Goal: Transaction & Acquisition: Purchase product/service

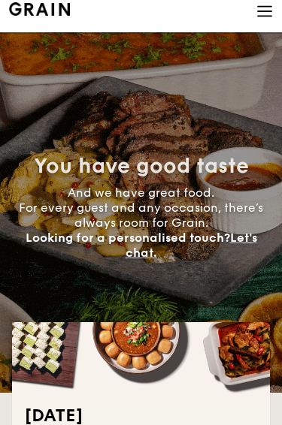
scroll to position [11, 0]
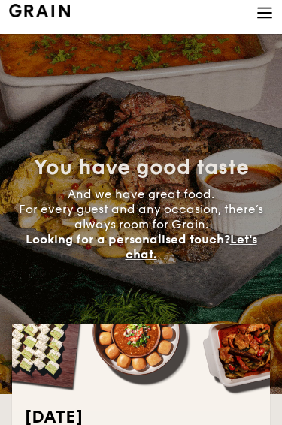
click at [268, 20] on img at bounding box center [264, 13] width 17 height 17
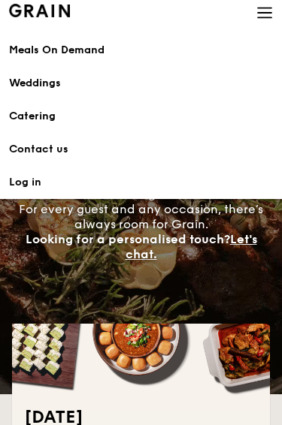
scroll to position [11, 0]
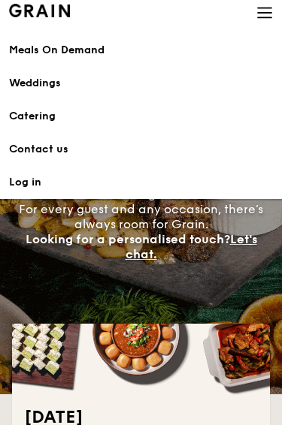
click at [191, 131] on link "Catering" at bounding box center [141, 116] width 264 height 33
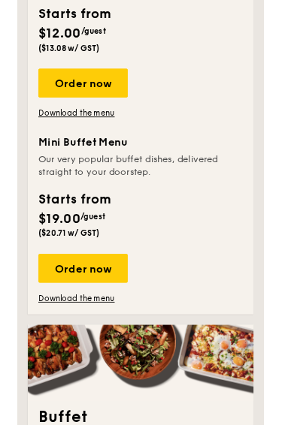
scroll to position [775, 0]
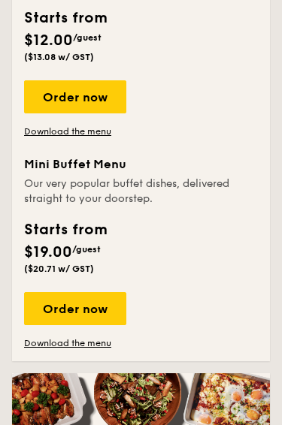
click at [99, 309] on div "Order now" at bounding box center [75, 308] width 102 height 33
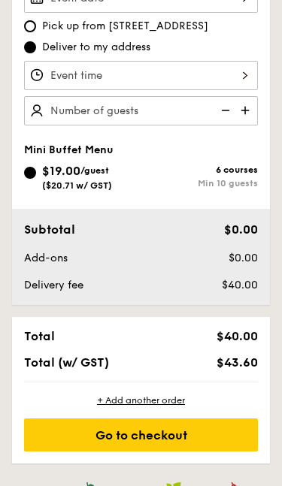
scroll to position [507, 0]
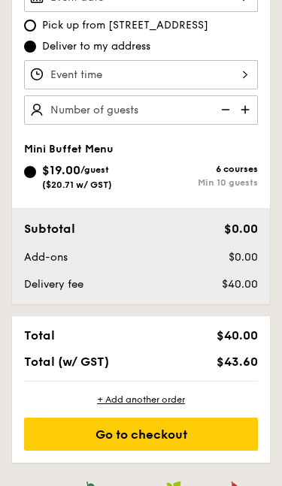
click at [252, 122] on img at bounding box center [246, 110] width 23 height 29
type input "10 guests"
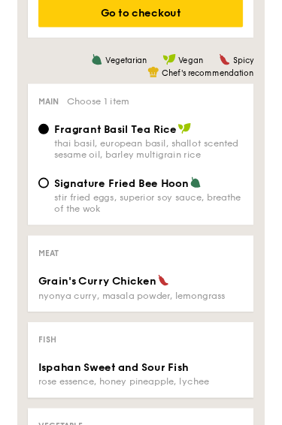
scroll to position [923, 0]
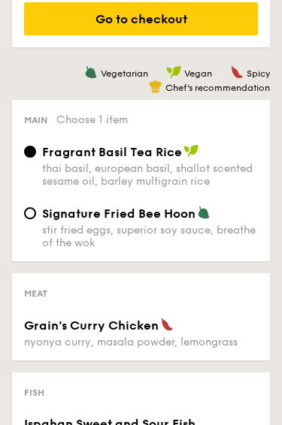
click at [226, 234] on div "stir fried eggs, superior soy sauce, breathe of the wok" at bounding box center [150, 237] width 216 height 26
click at [36, 219] on input "Signature Fried Bee Hoon stir fried eggs, superior soy sauce, breathe of the wok" at bounding box center [30, 213] width 12 height 12
radio input "true"
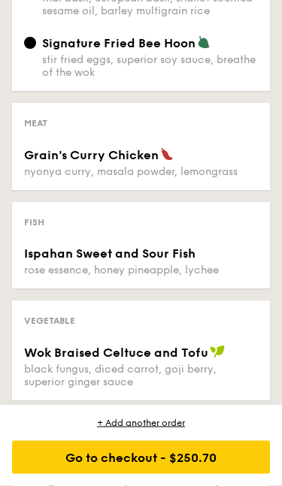
scroll to position [1094, 0]
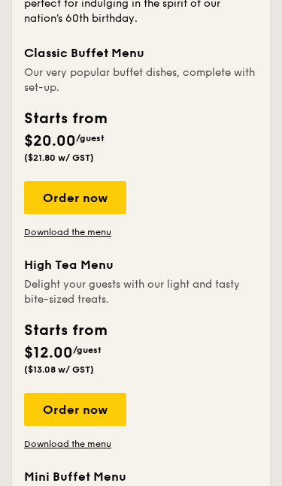
scroll to position [465, 0]
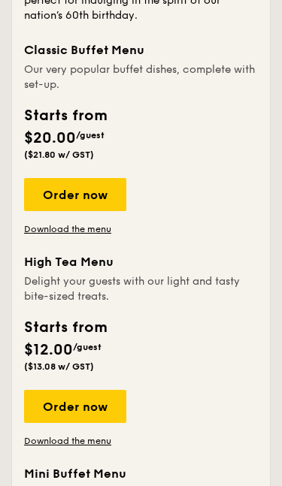
click at [114, 211] on div "Order now" at bounding box center [75, 195] width 102 height 33
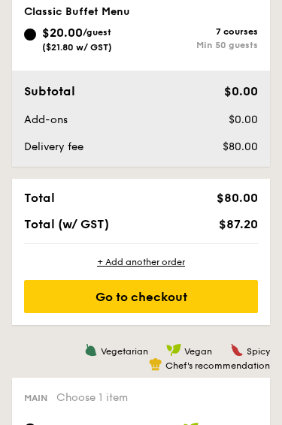
scroll to position [602, 0]
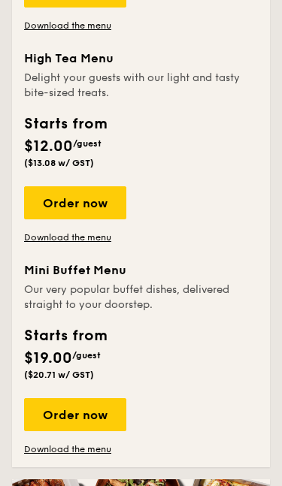
scroll to position [702, 0]
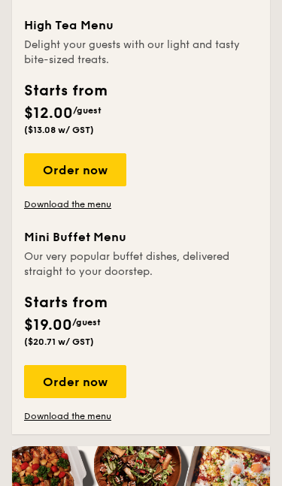
click at [109, 177] on div "Order now" at bounding box center [75, 169] width 102 height 33
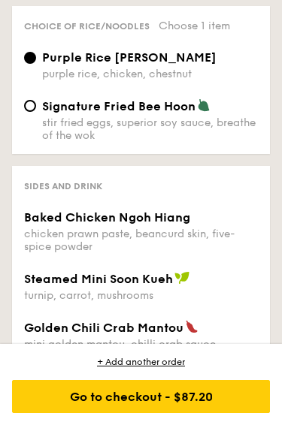
scroll to position [1034, 0]
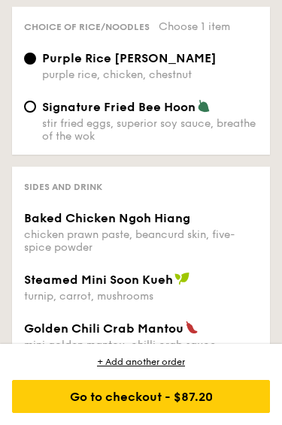
click at [231, 136] on div "stir fried eggs, superior soy sauce, breathe of the wok" at bounding box center [150, 130] width 216 height 26
click at [36, 113] on input "Signature Fried Bee Hoon stir fried eggs, superior soy sauce, breathe of the wok" at bounding box center [30, 107] width 12 height 12
radio input "true"
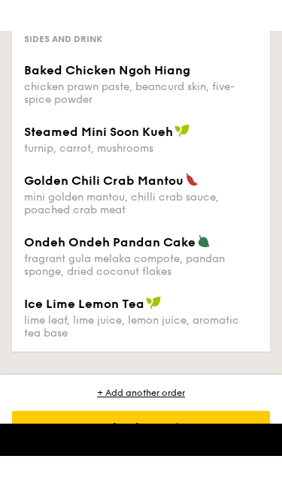
scroll to position [1218, 0]
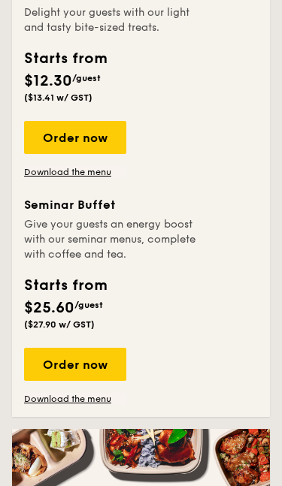
scroll to position [1514, 0]
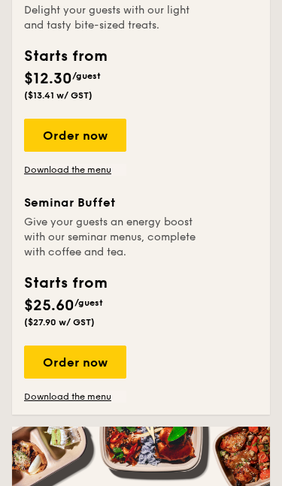
click at [57, 152] on div "Order now" at bounding box center [75, 135] width 102 height 33
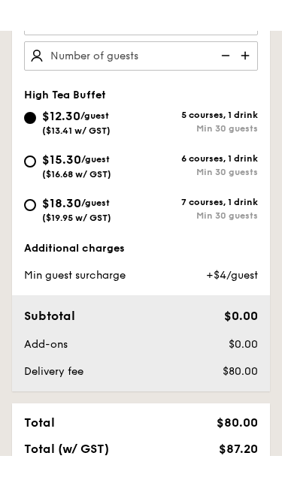
scroll to position [603, 0]
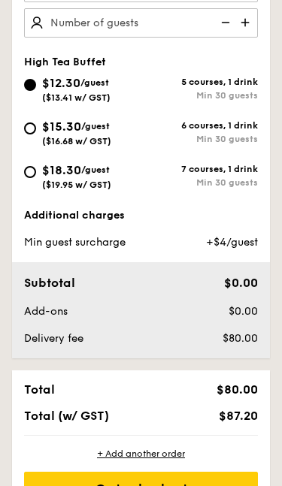
click at [33, 173] on input "$18.30 /guest ($19.95 w/ GST) 7 courses, 1 drink Min 30 guests" at bounding box center [30, 173] width 12 height 12
radio input "true"
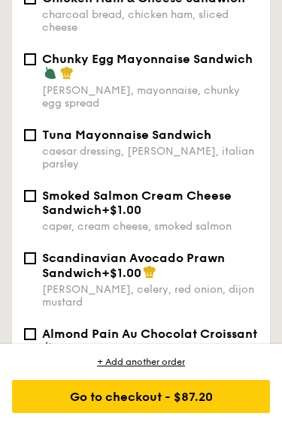
scroll to position [1233, 0]
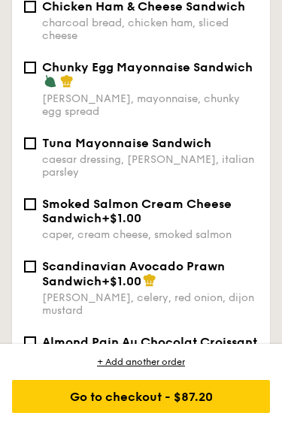
click at [224, 89] on div "Chunky Egg Mayonnaise Sandwich" at bounding box center [150, 74] width 216 height 29
click at [36, 74] on input "Chunky Egg Mayonnaise Sandwich dijon mustard, mayonnaise, chunky egg spread" at bounding box center [30, 68] width 12 height 12
checkbox input "true"
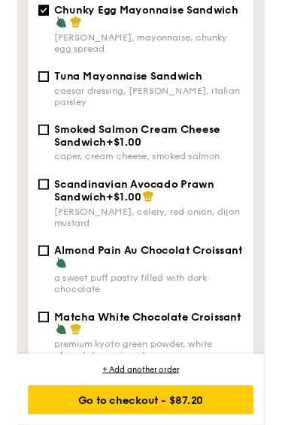
scroll to position [1273, 0]
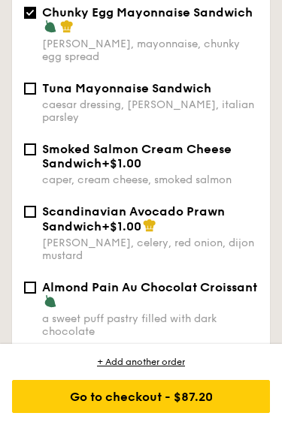
click at [222, 124] on div "caesar dressing, [PERSON_NAME], italian parsley" at bounding box center [150, 111] width 216 height 26
click at [36, 95] on input "Tuna Mayonnaise Sandwich caesar dressing, [GEOGRAPHIC_DATA], italian parsley" at bounding box center [30, 89] width 12 height 12
checkbox input "true"
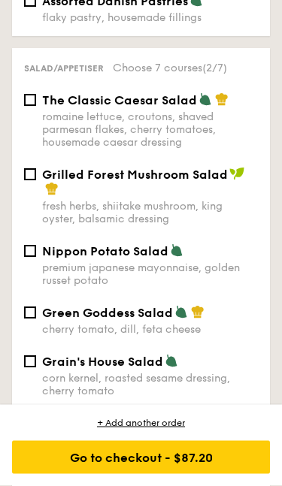
scroll to position [1726, 0]
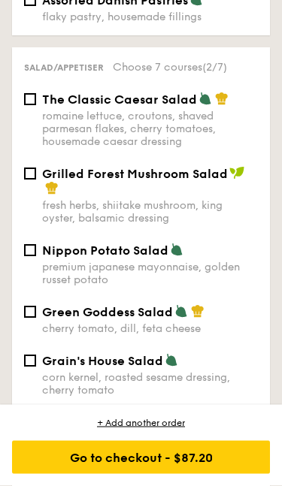
click at [210, 273] on div "premium japanese mayonnaise, golden russet potato" at bounding box center [150, 274] width 216 height 26
click at [36, 257] on input "Nippon Potato Salad premium japanese mayonnaise, golden russet potato" at bounding box center [30, 251] width 12 height 12
checkbox input "true"
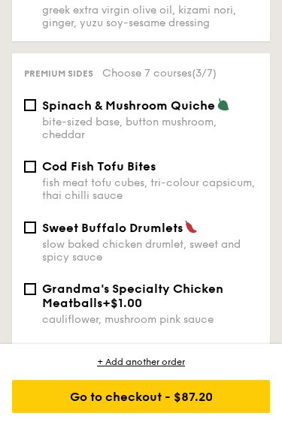
scroll to position [2155, 0]
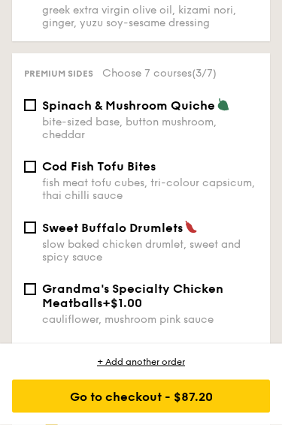
click at [230, 195] on div "fish meat tofu cubes, tri-colour capsicum, thai chilli sauce" at bounding box center [150, 190] width 216 height 26
click at [36, 174] on input "Cod Fish Tofu Bites fish meat tofu cubes, tri-colour capsicum, thai chilli sauce" at bounding box center [30, 167] width 12 height 12
checkbox input "true"
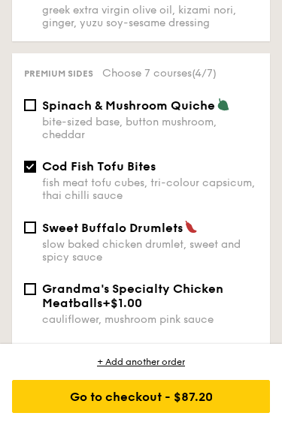
click at [219, 235] on div "Sweet Buffalo Drumlets" at bounding box center [150, 227] width 216 height 15
click at [36, 234] on input "Sweet Buffalo Drumlets slow baked chicken drumlet, sweet and spicy sauce" at bounding box center [30, 228] width 12 height 12
checkbox input "true"
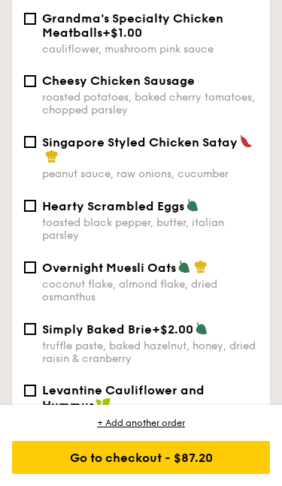
scroll to position [2426, 0]
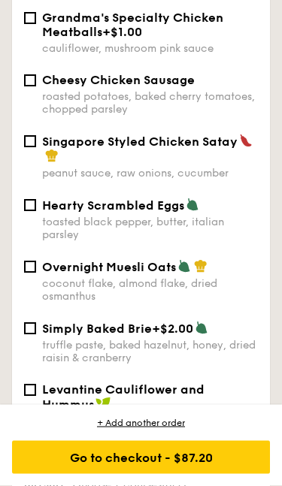
click at [231, 165] on div "Singapore Styled Chicken Satay" at bounding box center [150, 149] width 216 height 30
click at [36, 148] on input "Singapore Styled Chicken Satay peanut sauce, raw onions, cucumber" at bounding box center [30, 142] width 12 height 12
checkbox input "true"
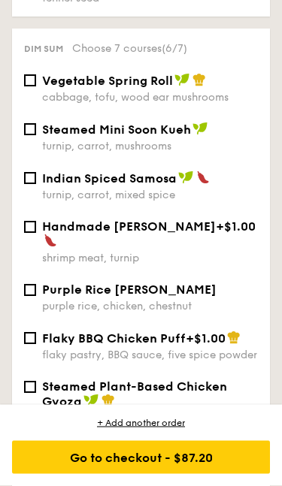
scroll to position [2864, 0]
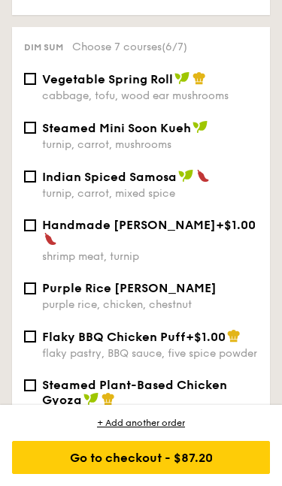
click at [228, 135] on div "Steamed Mini Soon Kueh" at bounding box center [150, 127] width 216 height 15
click at [36, 134] on input "Steamed Mini Soon Kueh turnip, carrot, mushrooms" at bounding box center [30, 128] width 12 height 12
checkbox input "true"
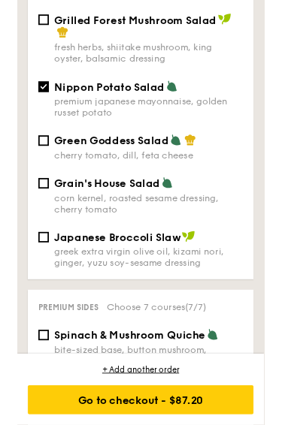
scroll to position [1870, 0]
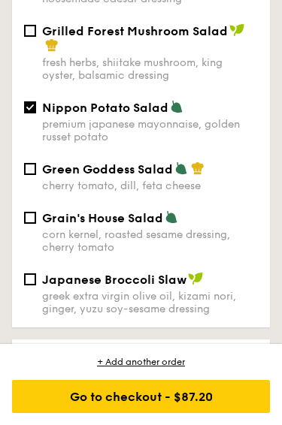
click at [213, 127] on div "premium japanese mayonnaise, golden russet potato" at bounding box center [150, 131] width 216 height 26
click at [36, 113] on input "Nippon Potato Salad premium japanese mayonnaise, golden russet potato" at bounding box center [30, 107] width 12 height 12
checkbox input "false"
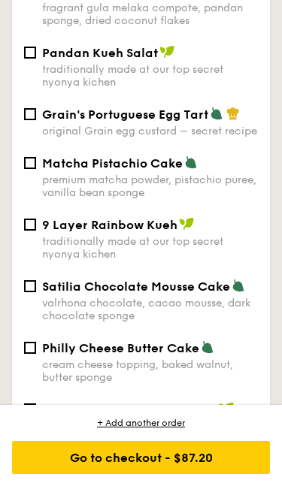
scroll to position [3476, 0]
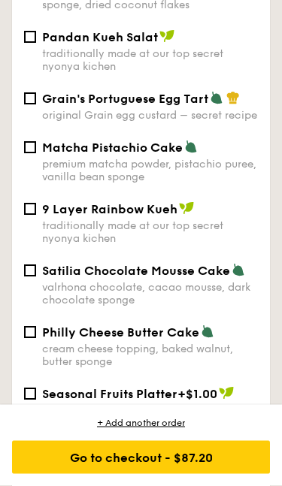
click at [207, 155] on div "Matcha Pistachio Cake" at bounding box center [150, 147] width 216 height 15
click at [36, 154] on input "Matcha Pistachio Cake premium matcha powder, pistachio puree, vanilla bean spon…" at bounding box center [30, 148] width 12 height 12
checkbox input "true"
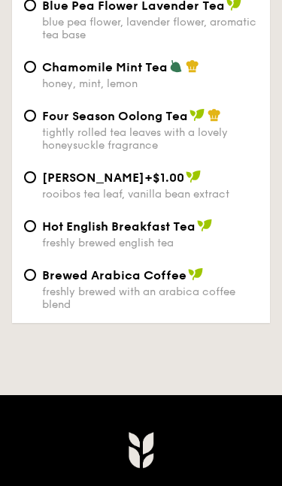
scroll to position [5088, 0]
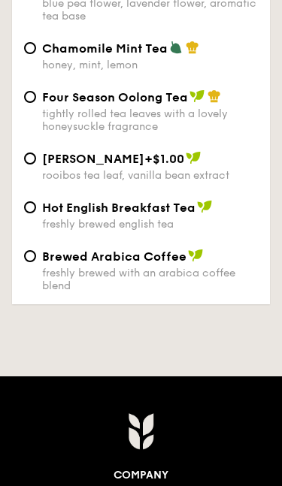
click at [228, 133] on div "Four Season Oolong Tea tightly rolled tea leaves with a lovely honeysuckle frag…" at bounding box center [150, 111] width 216 height 44
click at [36, 103] on input "Four Season Oolong Tea tightly rolled tea leaves with a lovely honeysuckle frag…" at bounding box center [30, 97] width 12 height 12
radio input "true"
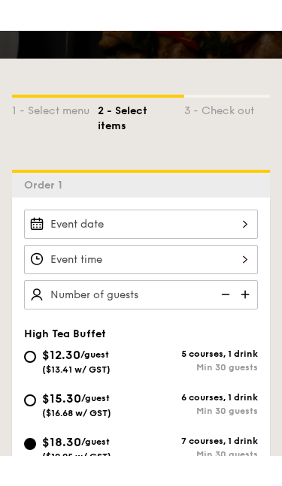
scroll to position [420, 0]
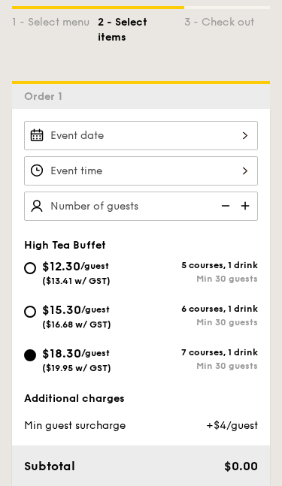
click at [253, 210] on img at bounding box center [246, 206] width 23 height 29
type input "20 guests"
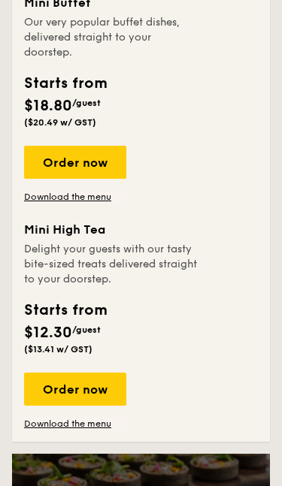
scroll to position [2917, 0]
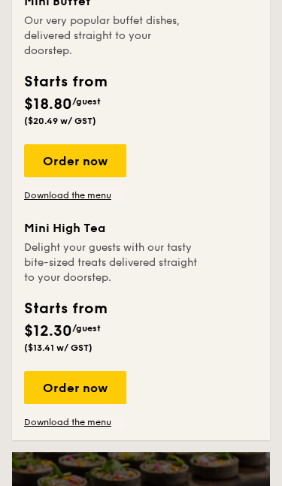
click at [107, 178] on div "Order now" at bounding box center [75, 161] width 102 height 33
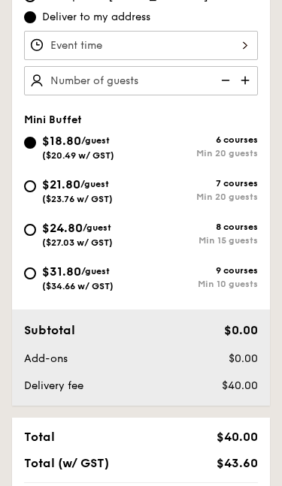
scroll to position [557, 0]
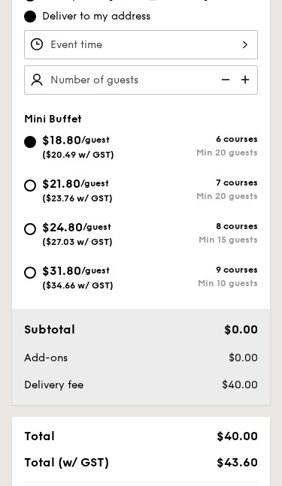
click at [87, 270] on span "/guest" at bounding box center [95, 271] width 29 height 11
click at [36, 270] on input "$31.80 /guest ($34.66 w/ GST) 9 courses Min 10 guests" at bounding box center [30, 273] width 12 height 12
radio input "true"
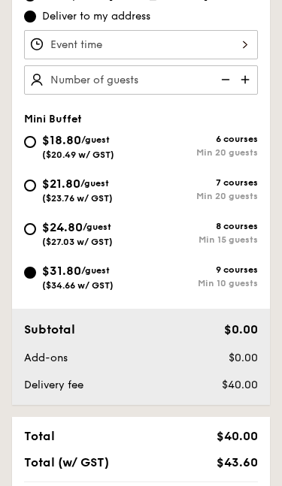
radio input "false"
radio input "true"
click at [247, 83] on img at bounding box center [246, 79] width 23 height 29
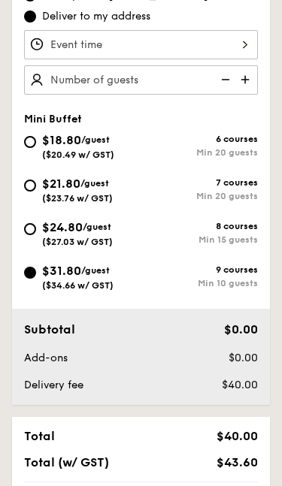
type input "10 guests"
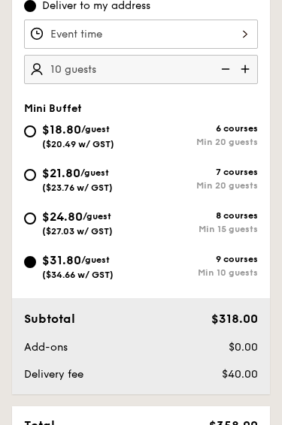
click at [26, 137] on input "$18.80 /guest ($20.49 w/ GST) 6 courses Min 20 guests" at bounding box center [30, 132] width 12 height 12
radio input "true"
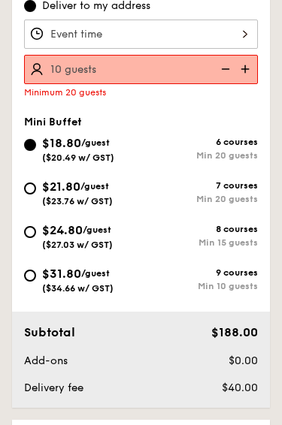
radio input "true"
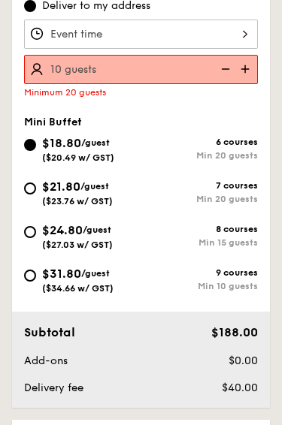
scroll to position [568, 0]
click at [242, 71] on img at bounding box center [246, 69] width 23 height 29
type input "20 guests"
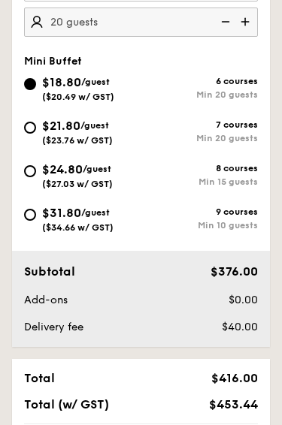
scroll to position [591, 0]
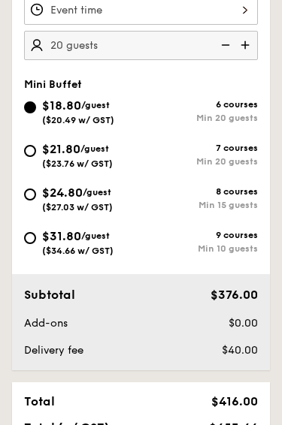
click at [120, 248] on div "$31.80 /guest ($34.66 w/ GST)" at bounding box center [82, 242] width 117 height 29
click at [36, 245] on input "$31.80 /guest ($34.66 w/ GST) 9 courses Min 10 guests" at bounding box center [30, 239] width 12 height 12
radio input "true"
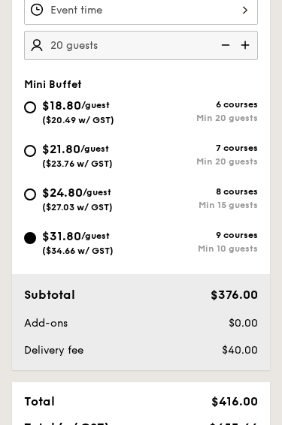
radio input "false"
radio input "true"
click at [225, 44] on img at bounding box center [224, 45] width 23 height 29
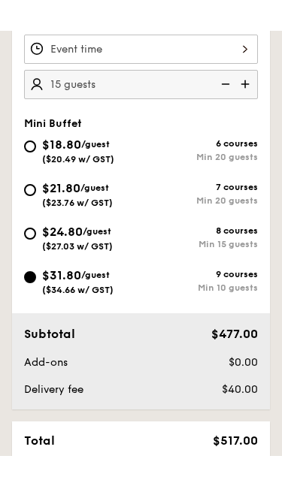
scroll to position [588, 0]
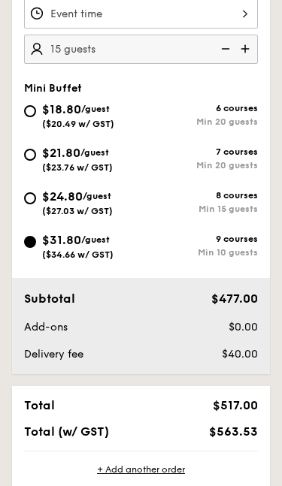
click at [222, 50] on img at bounding box center [224, 49] width 23 height 29
type input "10 guests"
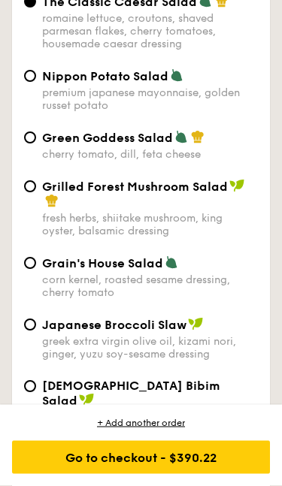
scroll to position [1224, 0]
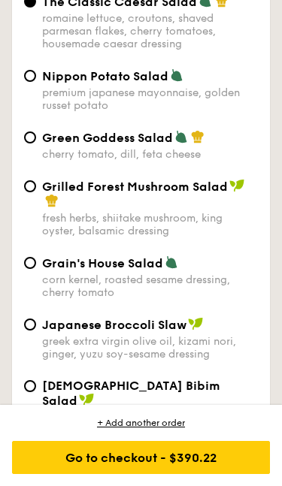
click at [252, 83] on div "Nippon Potato Salad" at bounding box center [150, 75] width 216 height 15
click at [36, 82] on input "Nippon Potato Salad premium japanese mayonnaise, golden russet potato" at bounding box center [30, 76] width 12 height 12
radio input "true"
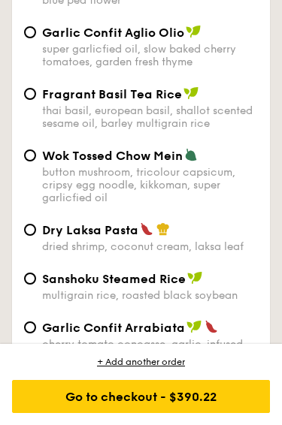
scroll to position [1837, 0]
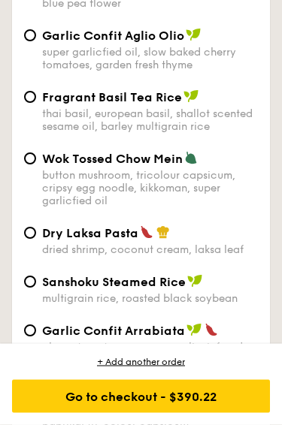
click at [225, 185] on div "Wok Tossed Chow Mein button mushroom, tricolour capsicum, cripsy egg noodle, ki…" at bounding box center [150, 180] width 216 height 56
click at [36, 165] on input "Wok Tossed Chow Mein button mushroom, tricolour capsicum, cripsy egg noodle, ki…" at bounding box center [30, 159] width 12 height 12
radio input "true"
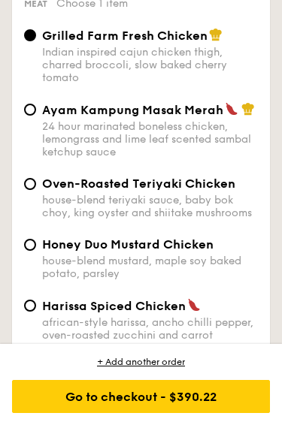
scroll to position [2380, 0]
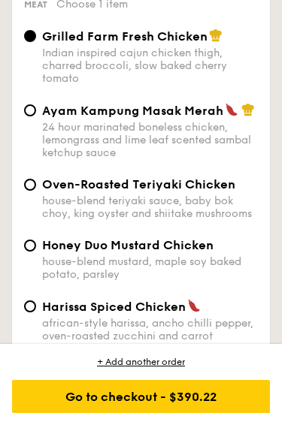
click at [194, 192] on span "Oven-Roasted Teriyaki Chicken" at bounding box center [138, 184] width 193 height 14
click at [36, 191] on input "Oven-Roasted Teriyaki Chicken house-blend teriyaki sauce, baby bok choy, king o…" at bounding box center [30, 185] width 12 height 12
radio input "true"
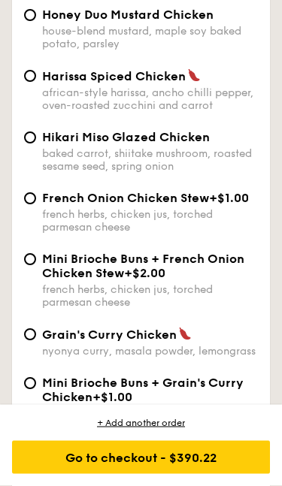
scroll to position [2612, 0]
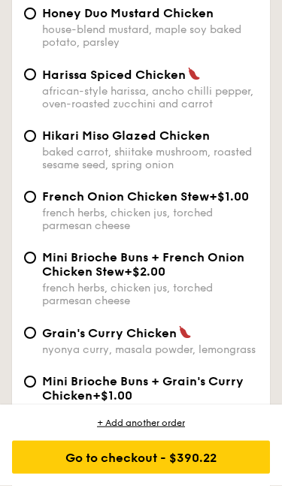
click at [205, 143] on span "Hikari Miso Glazed Chicken" at bounding box center [126, 136] width 168 height 14
click at [36, 143] on input "Hikari Miso Glazed Chicken baked carrot, shiitake mushroom, roasted sesame seed…" at bounding box center [30, 137] width 12 height 12
radio input "true"
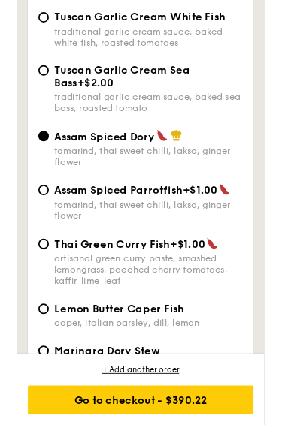
scroll to position [3180, 0]
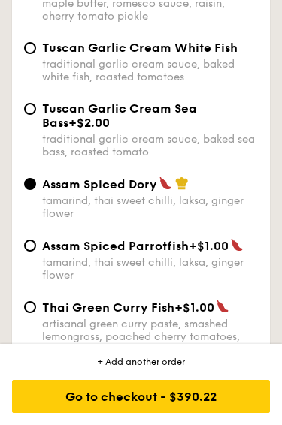
click at [230, 83] on div "traditional garlic cream sauce, baked white fish, roasted tomatoes" at bounding box center [150, 71] width 216 height 26
click at [36, 54] on input "Tuscan Garlic Cream White Fish traditional garlic cream sauce, baked white fish…" at bounding box center [30, 48] width 12 height 12
radio input "true"
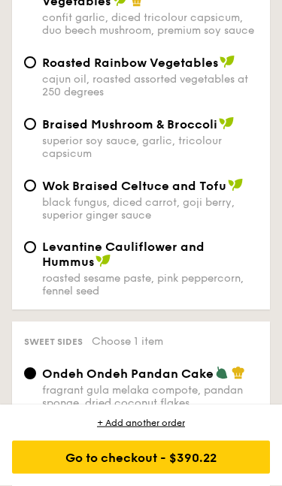
scroll to position [3982, 0]
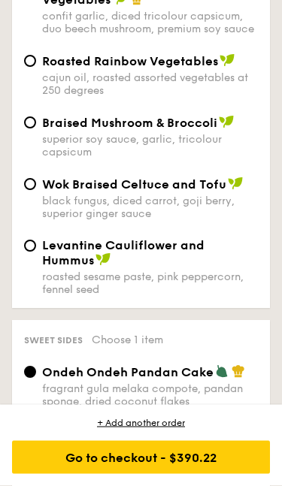
click at [208, 159] on div "superior soy sauce, garlic, tricolour capsicum" at bounding box center [150, 147] width 216 height 26
click at [36, 129] on input "Braised Mushroom & Broccoli superior soy sauce, garlic, tricolour capsicum" at bounding box center [30, 123] width 12 height 12
radio input "true"
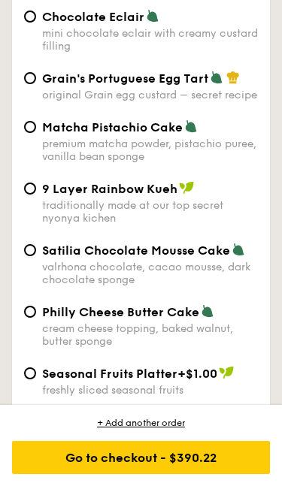
scroll to position [4408, 0]
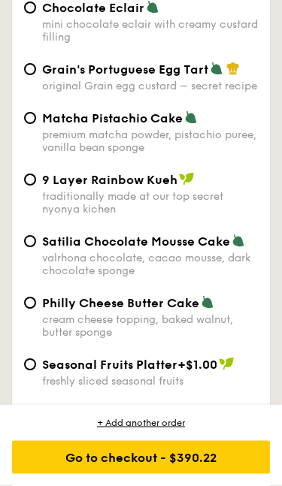
click at [205, 155] on div "Matcha Pistachio Cake premium matcha powder, pistachio puree, vanilla bean spon…" at bounding box center [150, 133] width 216 height 44
click at [36, 125] on input "Matcha Pistachio Cake premium matcha powder, pistachio puree, vanilla bean spon…" at bounding box center [30, 119] width 12 height 12
radio input "true"
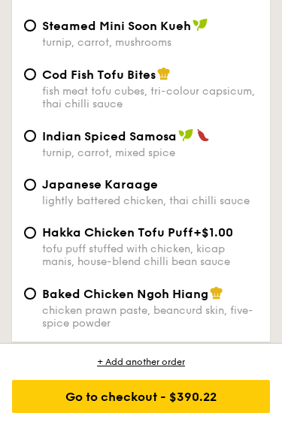
scroll to position [4958, 0]
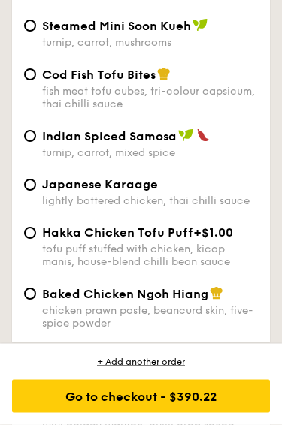
click at [215, 83] on div "Cod Fish Tofu Bites" at bounding box center [150, 75] width 216 height 15
click at [36, 81] on input "Cod Fish Tofu Bites fish meat tofu cubes, tri-colour capsicum, thai chilli sauce" at bounding box center [30, 75] width 12 height 12
radio input "true"
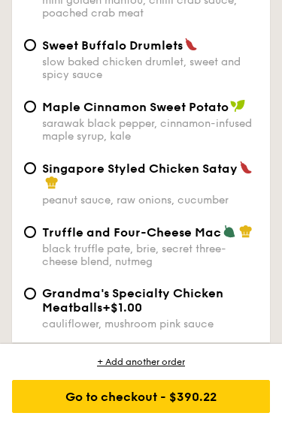
scroll to position [5380, 0]
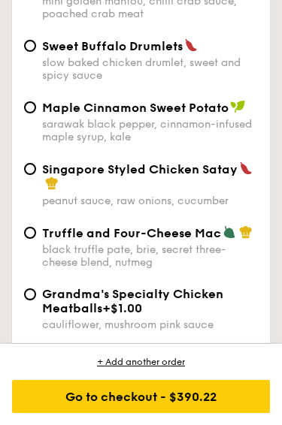
click at [166, 192] on div "Singapore Styled Chicken Satay" at bounding box center [150, 176] width 216 height 30
click at [36, 175] on input "Singapore Styled Chicken Satay peanut sauce, raw onions, cucumber" at bounding box center [30, 169] width 12 height 12
radio input "true"
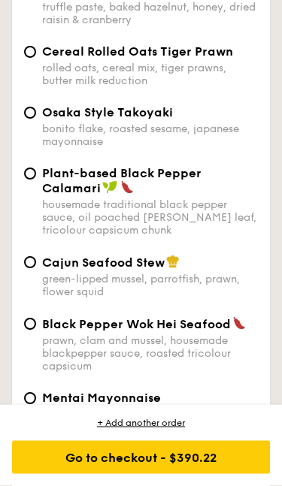
scroll to position [5858, 0]
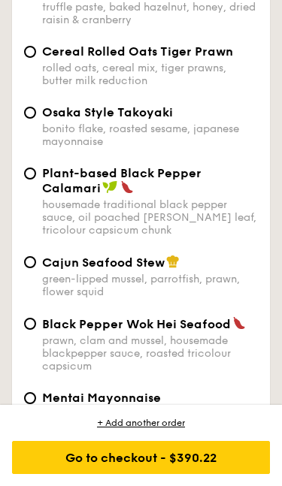
click at [210, 87] on div "rolled oats, cereal mix, tiger prawns, butter milk reduction" at bounding box center [150, 75] width 216 height 26
click at [36, 58] on input "Cereal Rolled Oats Tiger Prawn rolled oats, cereal mix, tiger prawns, butter mi…" at bounding box center [30, 52] width 12 height 12
radio input "true"
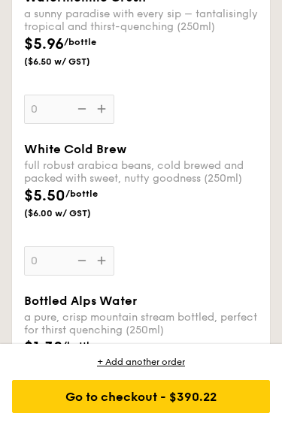
scroll to position [8004, 0]
